Goal: Transaction & Acquisition: Book appointment/travel/reservation

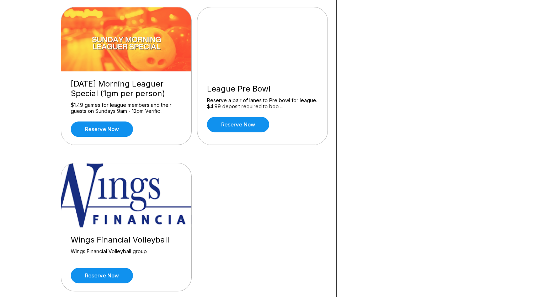
scroll to position [712, 0]
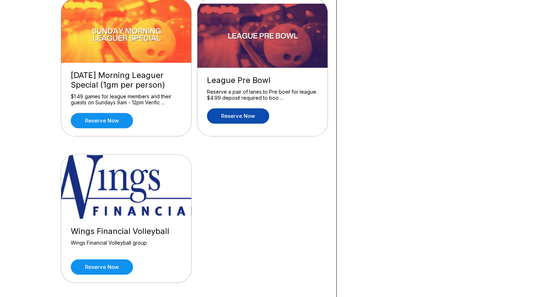
click at [234, 115] on link "Reserve now" at bounding box center [238, 115] width 62 height 15
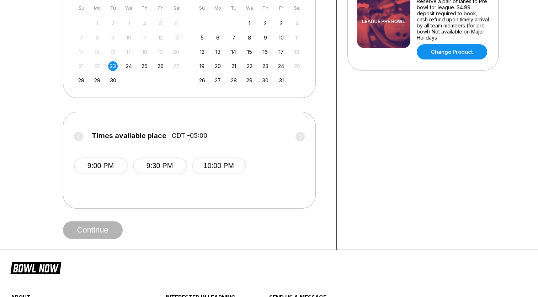
scroll to position [142, 0]
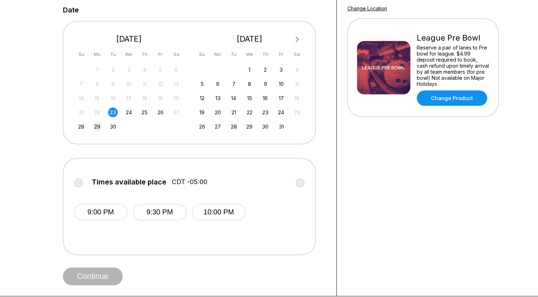
click at [97, 130] on div "29" at bounding box center [98, 127] width 10 height 10
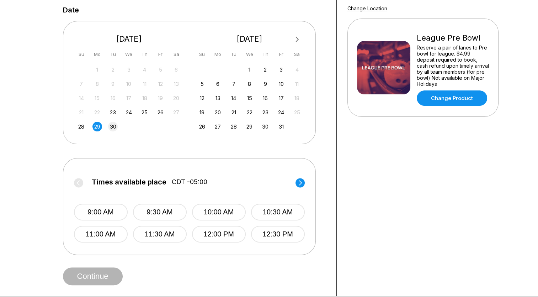
click at [112, 130] on div "30" at bounding box center [113, 127] width 10 height 10
click at [252, 68] on div "1" at bounding box center [250, 70] width 10 height 10
click at [264, 69] on div "2" at bounding box center [266, 70] width 10 height 10
click at [280, 70] on div "3" at bounding box center [281, 70] width 10 height 10
click at [202, 85] on div "5" at bounding box center [202, 84] width 10 height 10
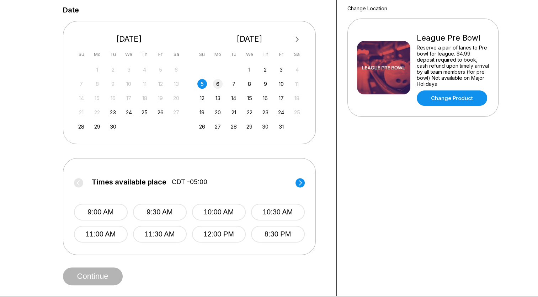
click at [217, 83] on div "6" at bounding box center [218, 84] width 10 height 10
click at [232, 84] on div "7" at bounding box center [234, 84] width 10 height 10
click at [248, 85] on div "8" at bounding box center [250, 84] width 10 height 10
click at [265, 83] on div "9" at bounding box center [266, 84] width 10 height 10
click at [279, 85] on div "10" at bounding box center [281, 84] width 10 height 10
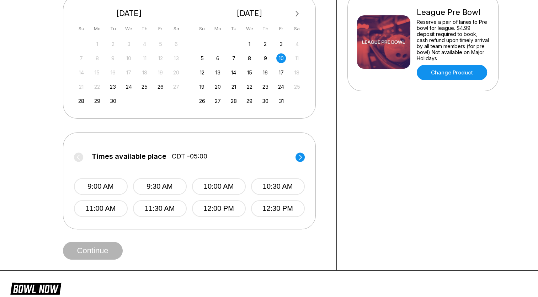
scroll to position [143, 0]
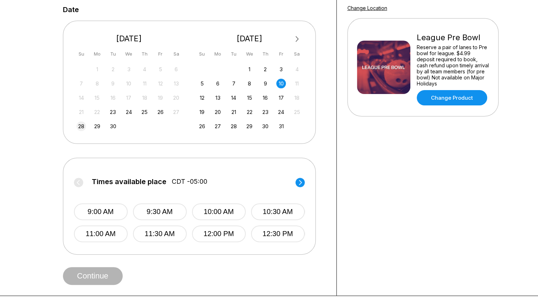
click at [85, 127] on div "28" at bounding box center [82, 126] width 10 height 10
click at [280, 70] on div "3" at bounding box center [281, 69] width 10 height 10
click at [201, 80] on div "5" at bounding box center [202, 84] width 10 height 10
click at [282, 83] on div "10" at bounding box center [281, 84] width 10 height 10
click at [201, 81] on div "5" at bounding box center [202, 84] width 10 height 10
